Goal: Go to known website: Go to known website

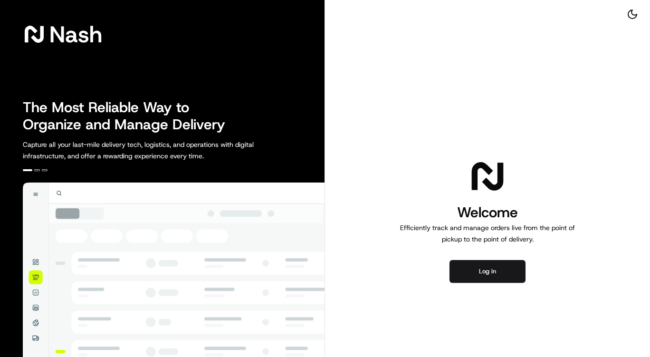
click at [468, 268] on button "Log in" at bounding box center [487, 271] width 76 height 23
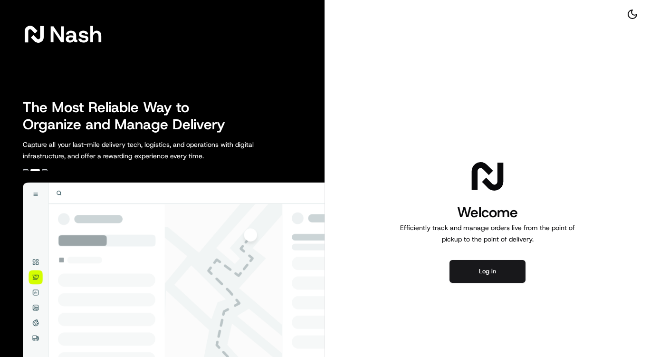
click at [468, 268] on button "Log in" at bounding box center [487, 271] width 76 height 23
